Goal: Information Seeking & Learning: Learn about a topic

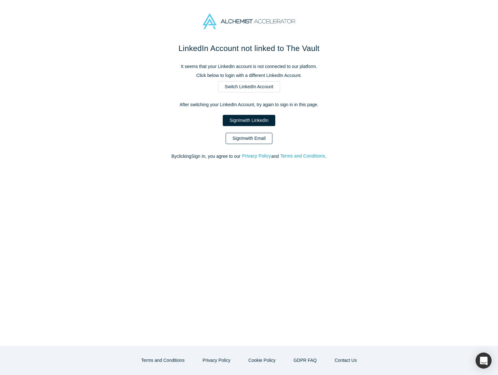
click at [268, 139] on link "Sign In with Email" at bounding box center [249, 138] width 47 height 11
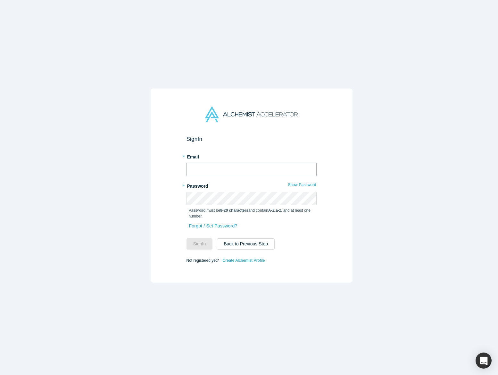
type input "[EMAIL_ADDRESS][DOMAIN_NAME]"
click at [201, 243] on button "Sign In" at bounding box center [200, 243] width 26 height 11
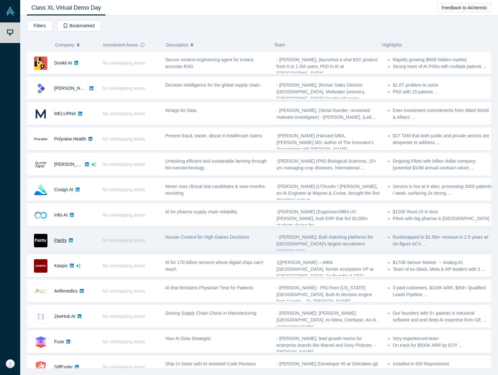
click at [62, 241] on link "Pairity" at bounding box center [60, 239] width 12 height 5
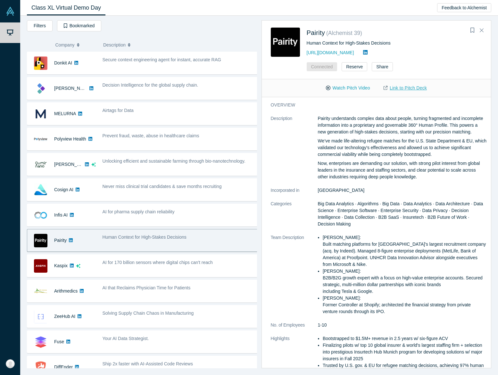
click at [411, 88] on link "Link to Pitch Deck" at bounding box center [405, 87] width 57 height 11
